Goal: Subscribe to service/newsletter

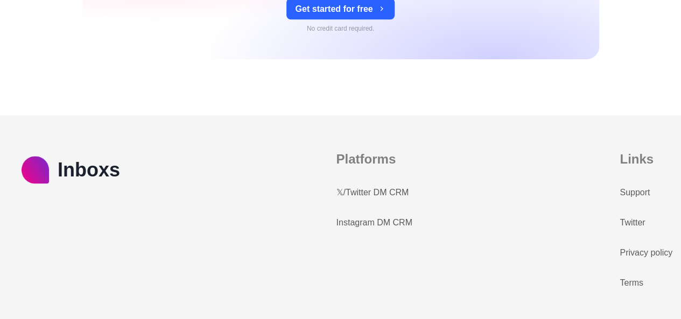
scroll to position [4808, 0]
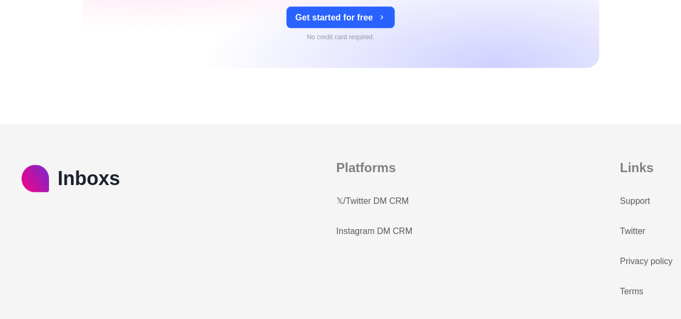
click at [358, 232] on link "Instagram DM CRM" at bounding box center [374, 231] width 76 height 13
type textarea "*"
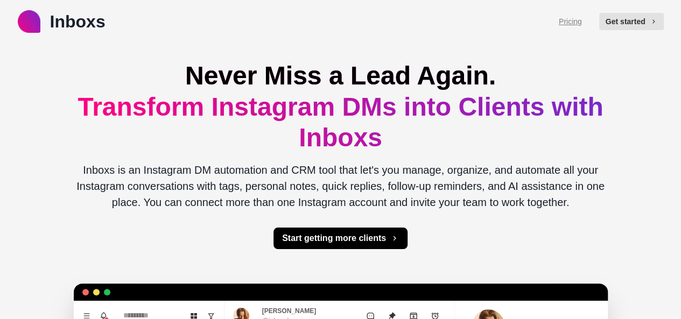
click at [574, 21] on link "Pricing" at bounding box center [570, 21] width 23 height 11
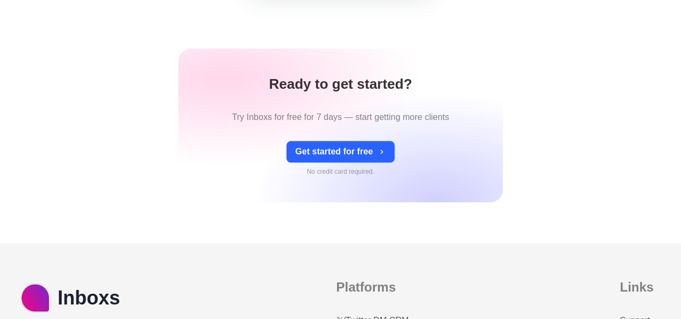
scroll to position [530, 0]
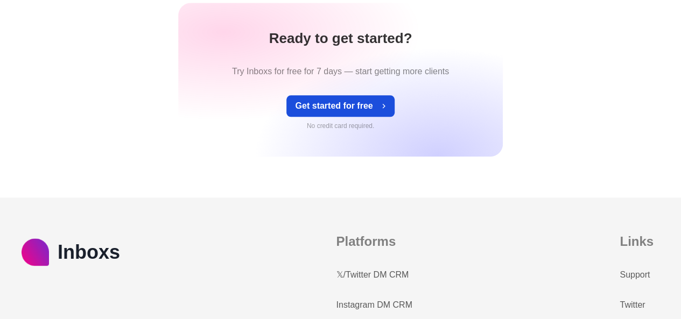
click at [340, 102] on button "Get started for free" at bounding box center [341, 106] width 108 height 22
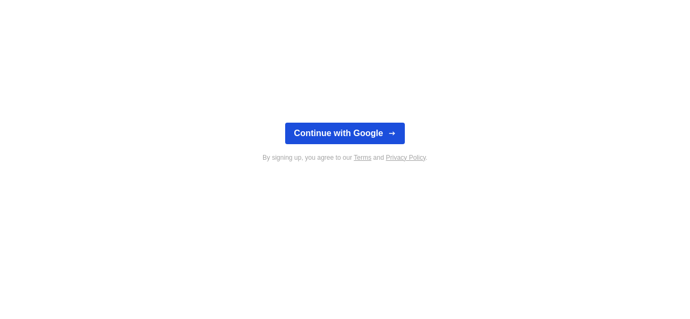
click at [342, 132] on button "Continue with Google" at bounding box center [344, 134] width 119 height 22
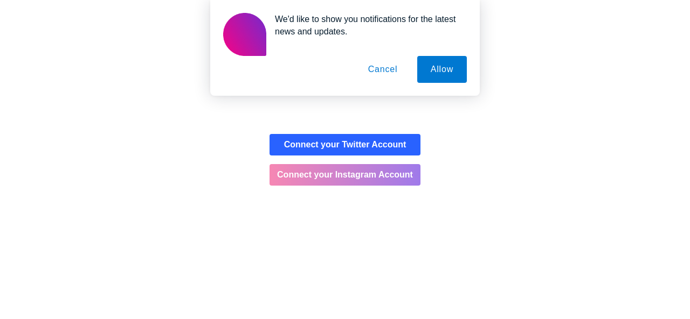
click at [329, 176] on button "Connect your Instagram Account" at bounding box center [344, 175] width 151 height 22
